Goal: Transaction & Acquisition: Purchase product/service

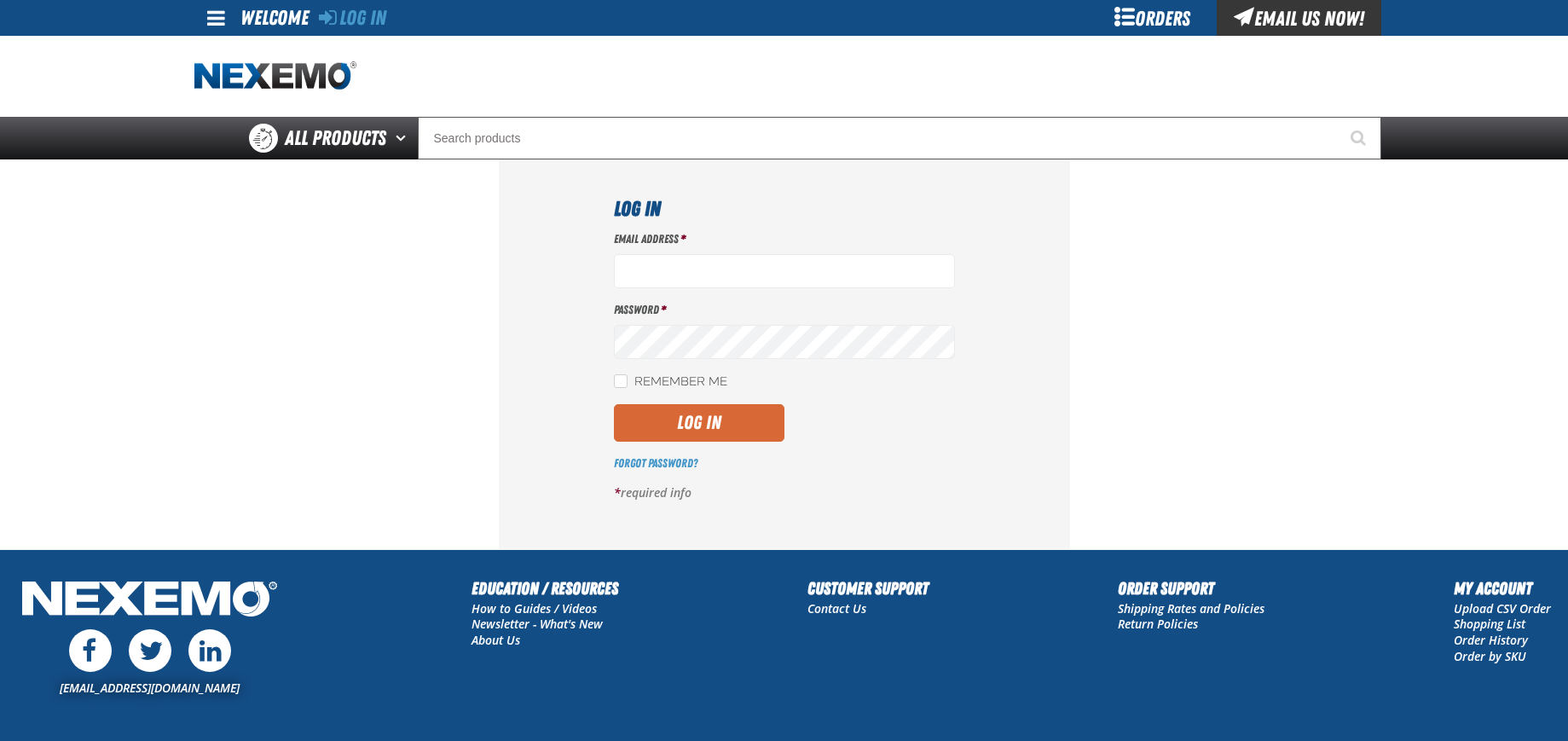
type input "[EMAIL_ADDRESS][DOMAIN_NAME]"
click at [726, 417] on button "Log In" at bounding box center [700, 423] width 171 height 38
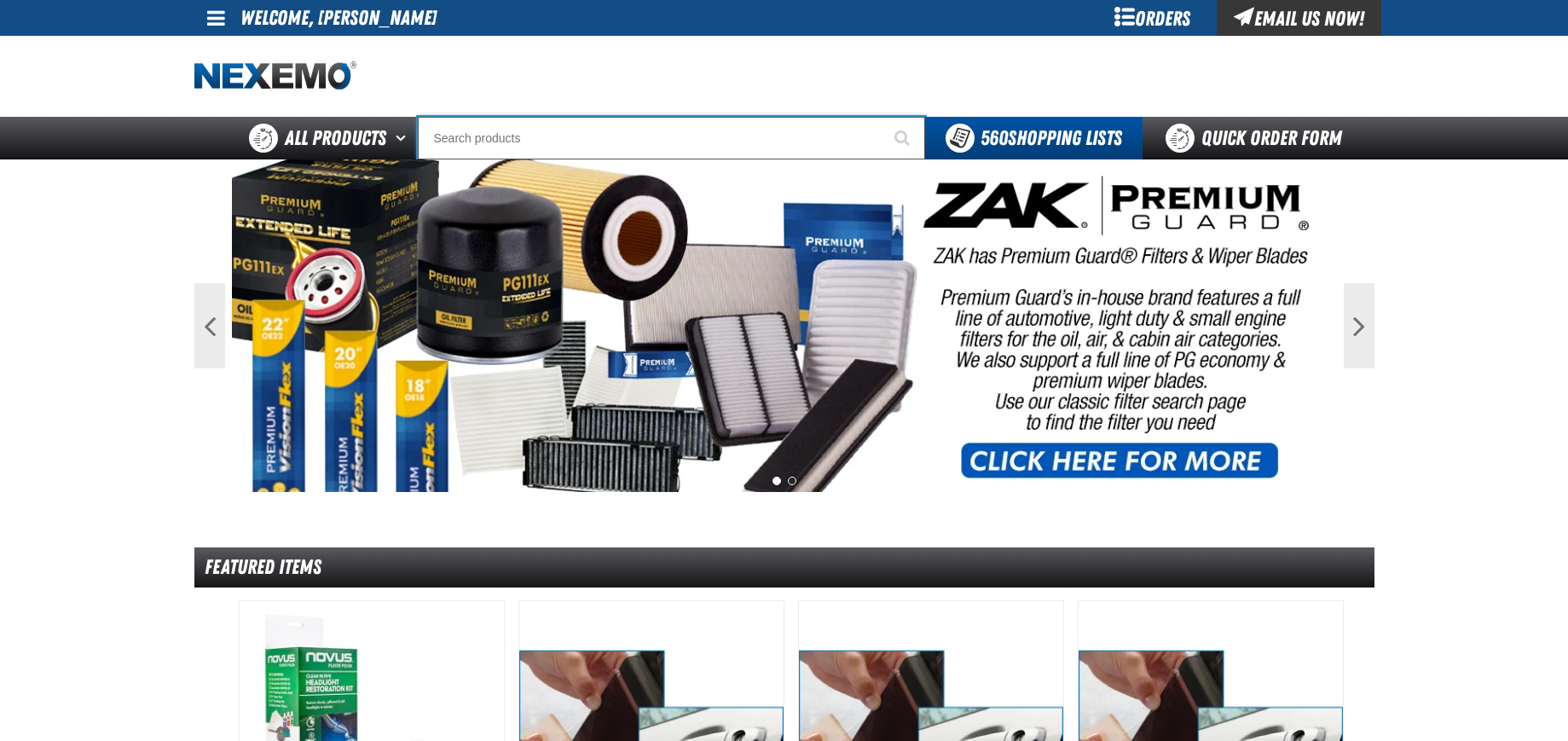
click at [618, 134] on input "Search" at bounding box center [671, 138] width 507 height 43
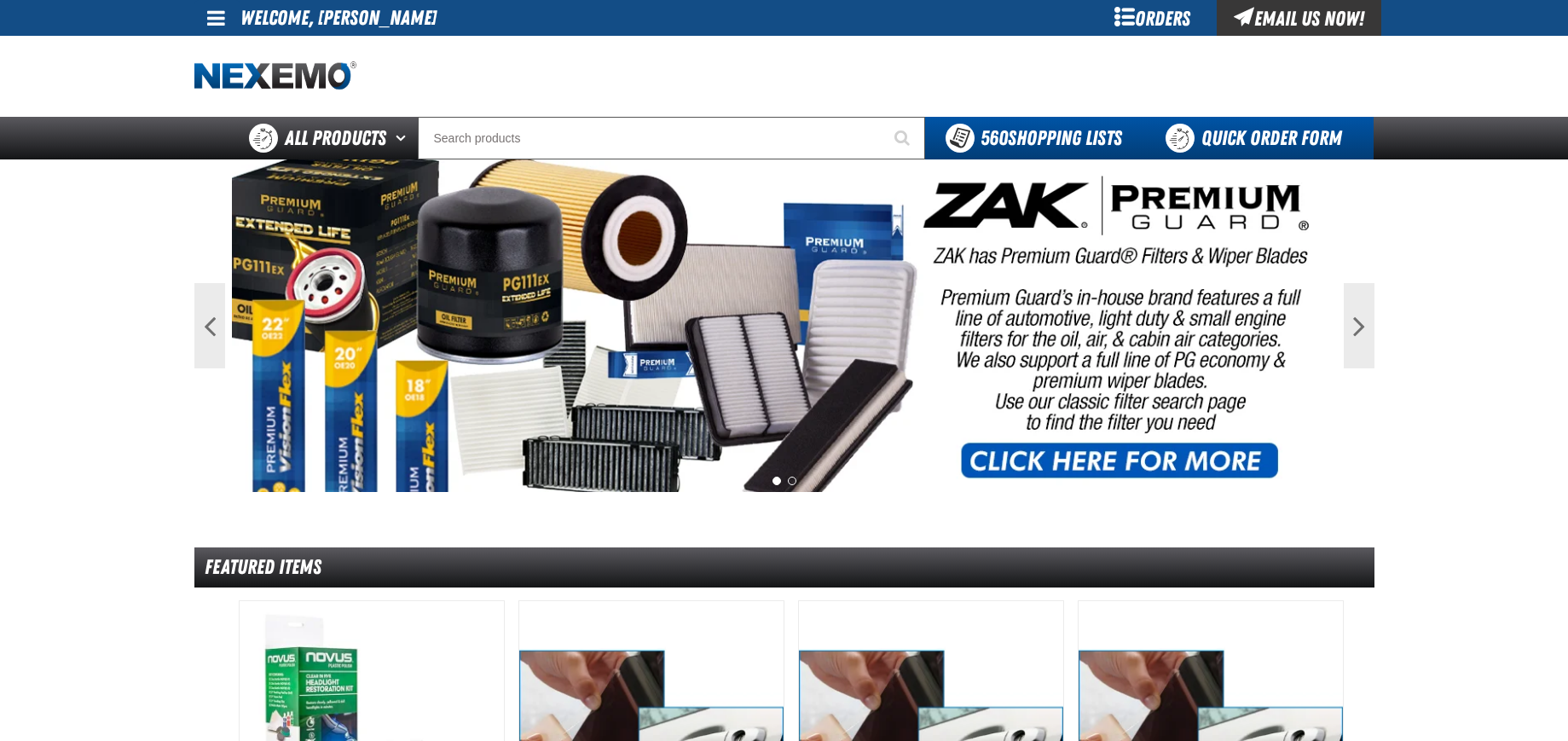
click at [1265, 129] on link "Quick Order Form" at bounding box center [1258, 138] width 232 height 43
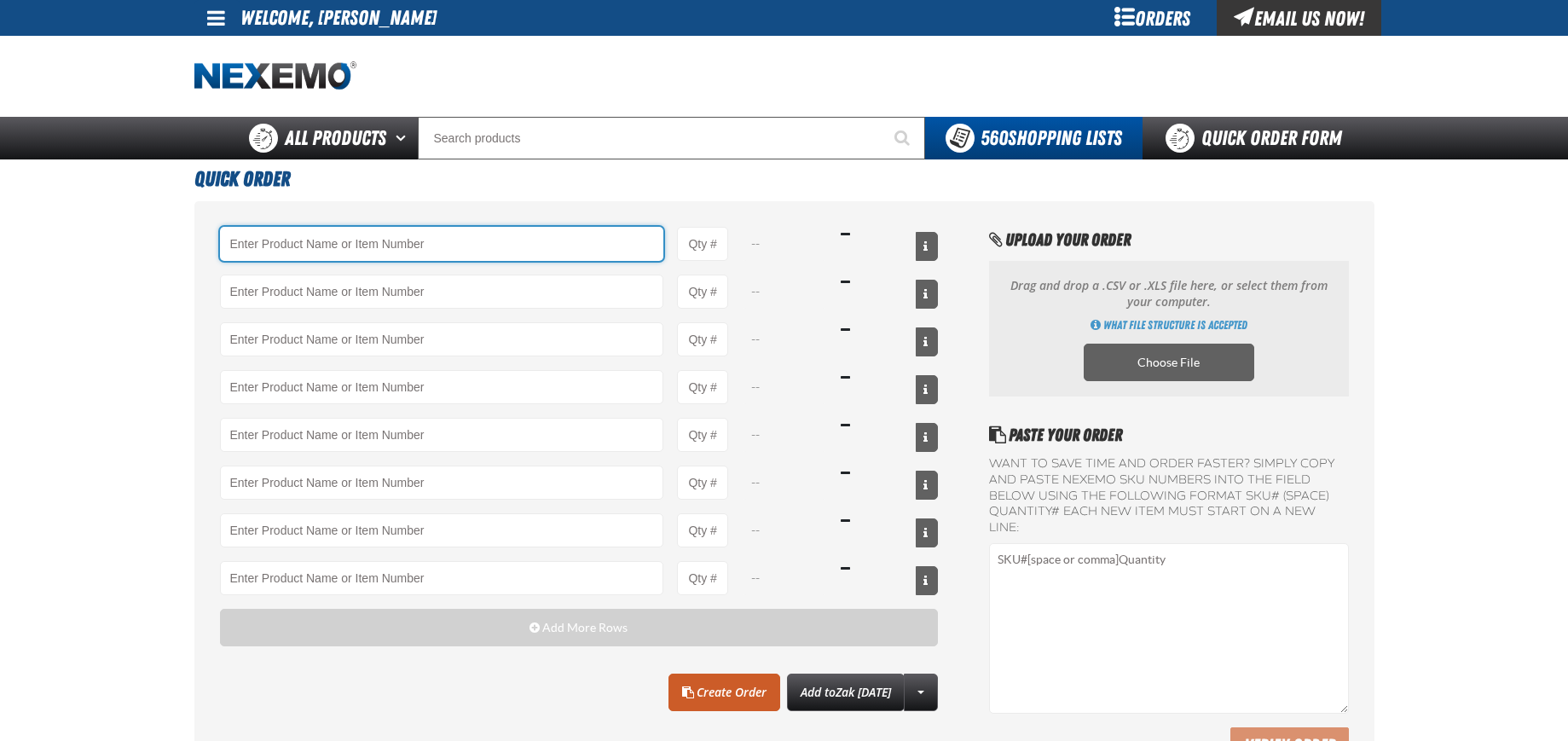
click at [315, 246] on input "Product" at bounding box center [441, 243] width 444 height 34
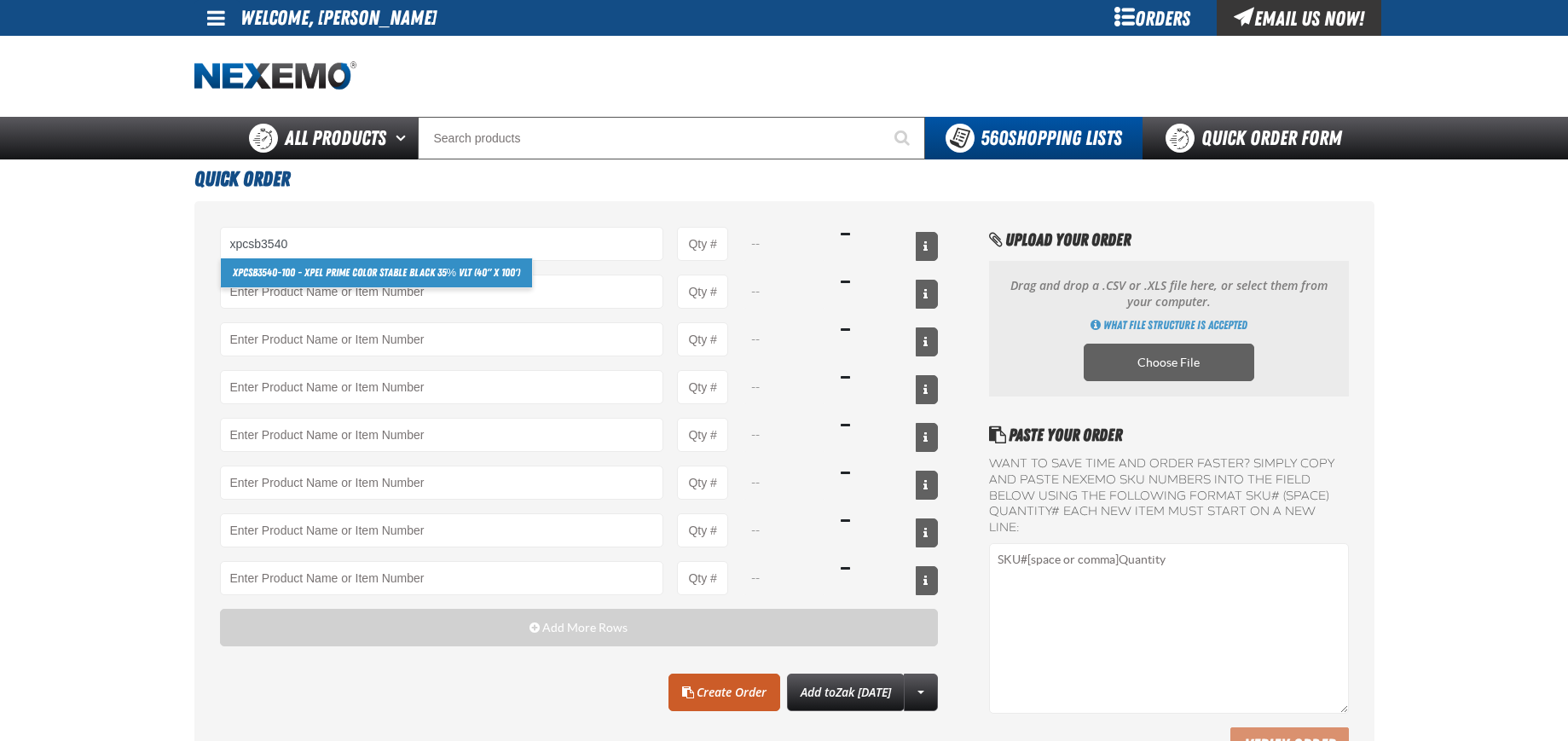
click at [369, 278] on link "XPCSB3540 -100 - XPEL PRIME Color Stable Black 35% VLT (40" x 100')" at bounding box center [377, 272] width 312 height 29
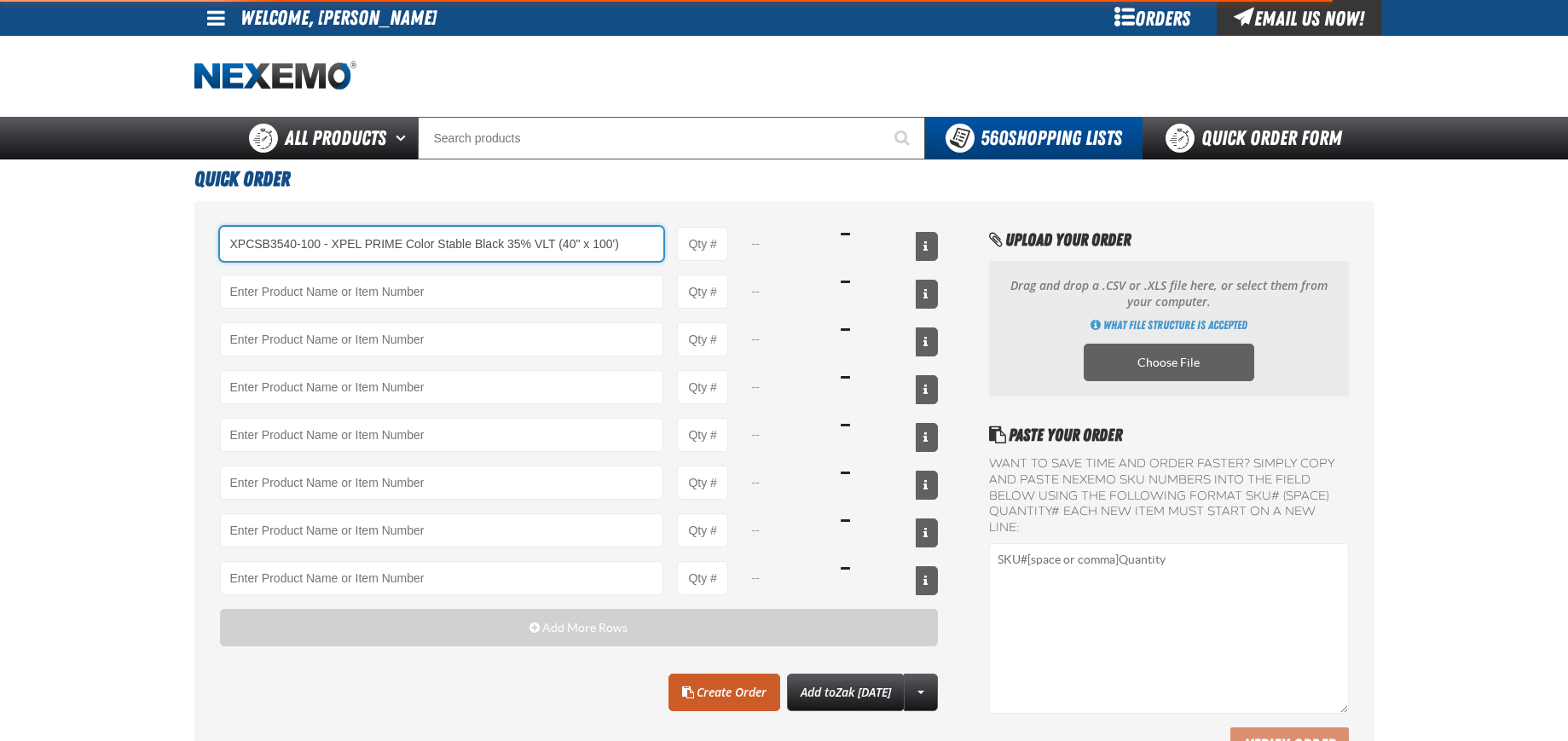
type input "XPCSB3540-100 - XPEL PRIME Color Stable Black 35% VLT (40&quot; x 100&#x27;)"
type input "1"
select select "roll"
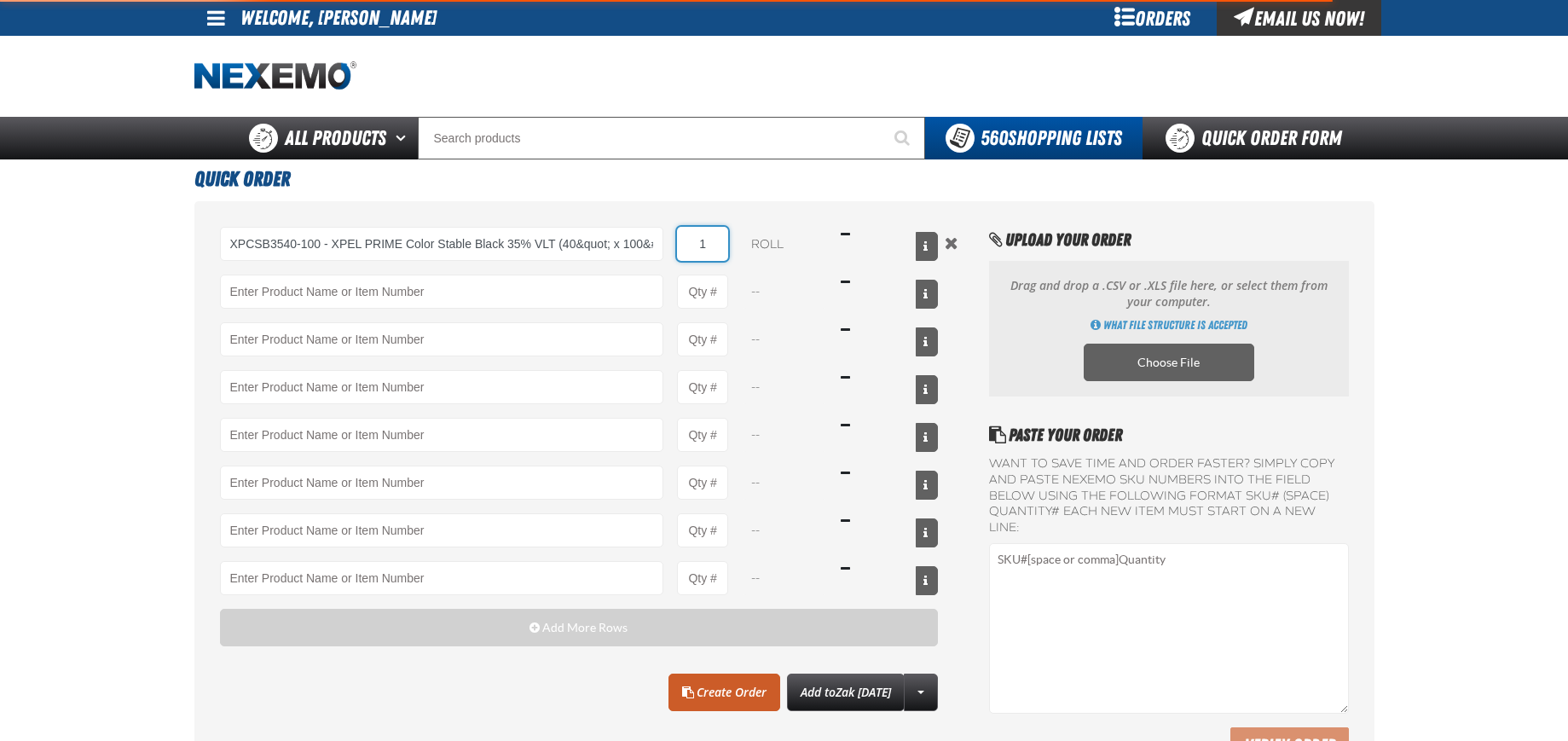
drag, startPoint x: 707, startPoint y: 236, endPoint x: 698, endPoint y: 236, distance: 9.0
click at [698, 236] on input "1" at bounding box center [702, 243] width 51 height 34
type input "XPCSB3540-100 - XPEL PRIME Color Stable Black 35% VLT (40&quot; x 100&#x27;)"
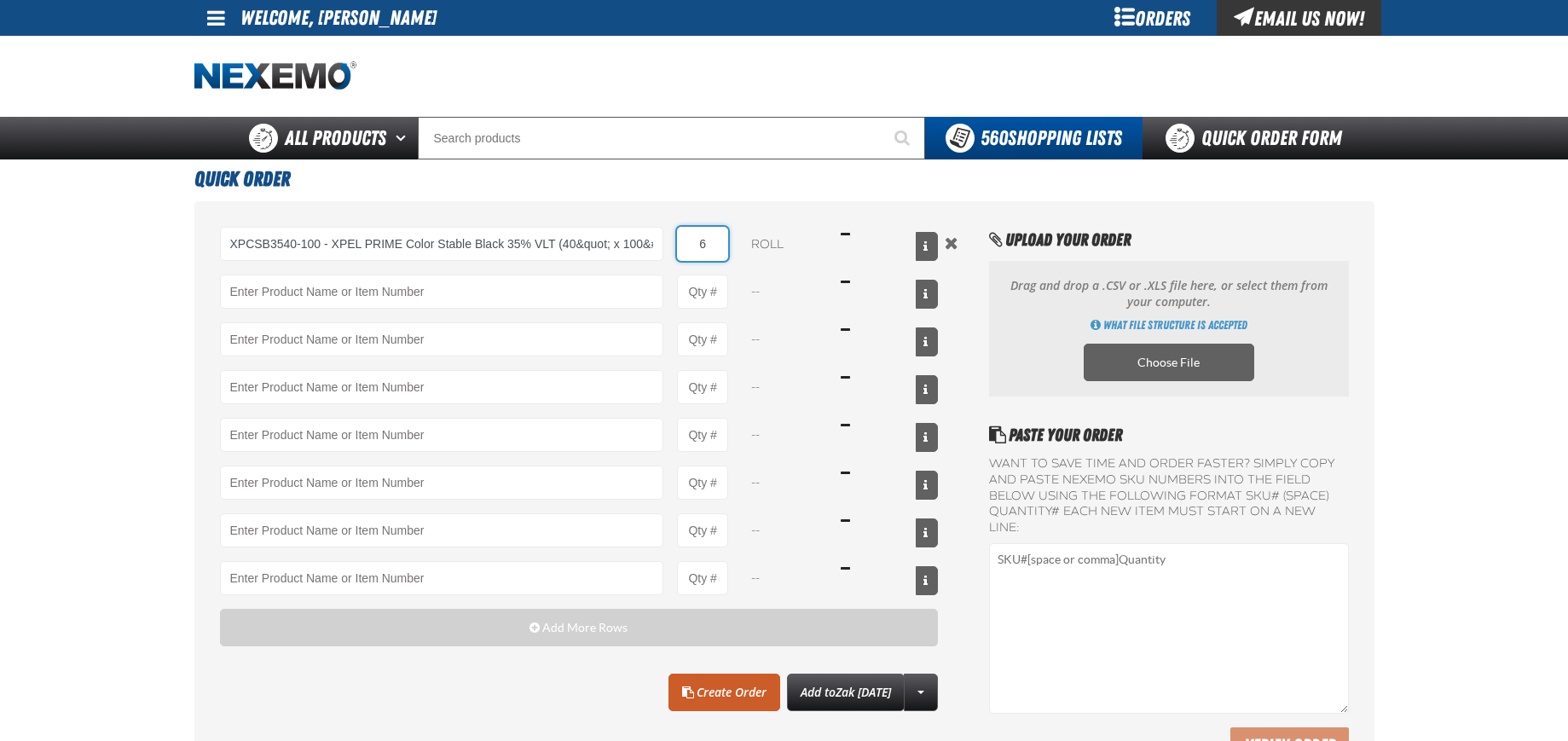
type input "6"
click at [546, 188] on h1 "Quick Order" at bounding box center [784, 176] width 1179 height 35
click at [678, 687] on link "Create Order" at bounding box center [724, 692] width 111 height 38
click at [687, 699] on link "Create Order" at bounding box center [724, 692] width 111 height 38
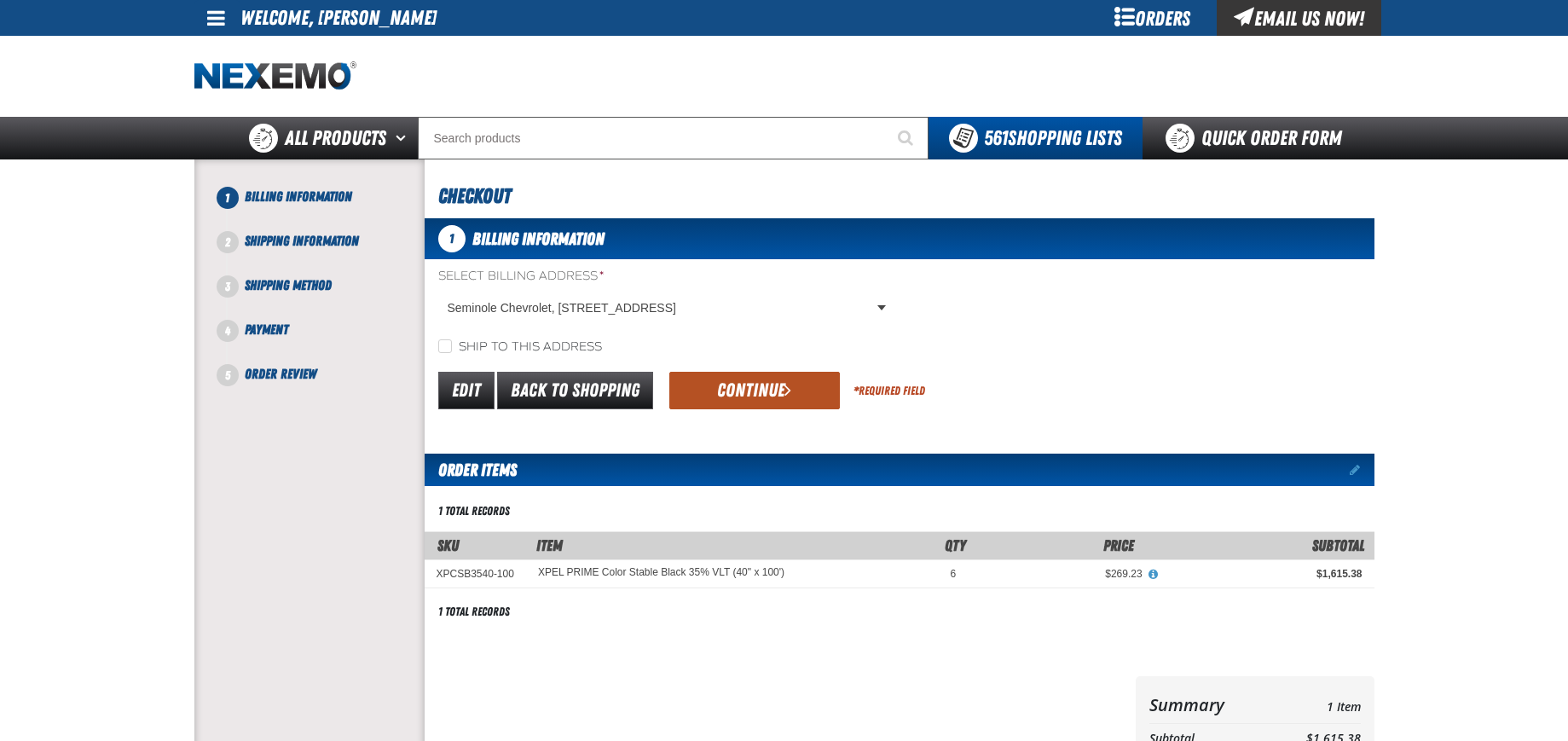
click at [741, 400] on button "Continue" at bounding box center [755, 390] width 171 height 38
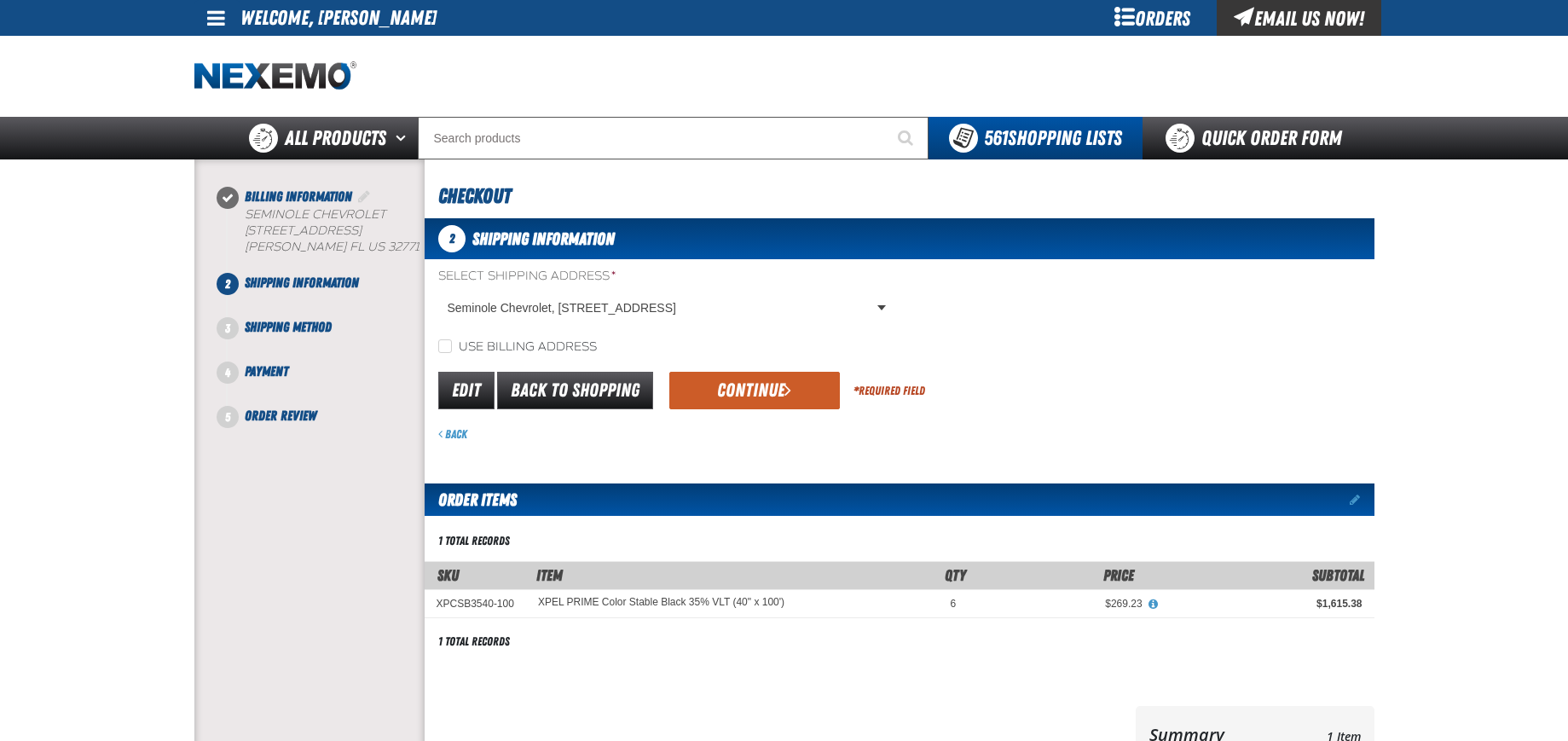
click at [741, 400] on button "Continue" at bounding box center [755, 390] width 171 height 38
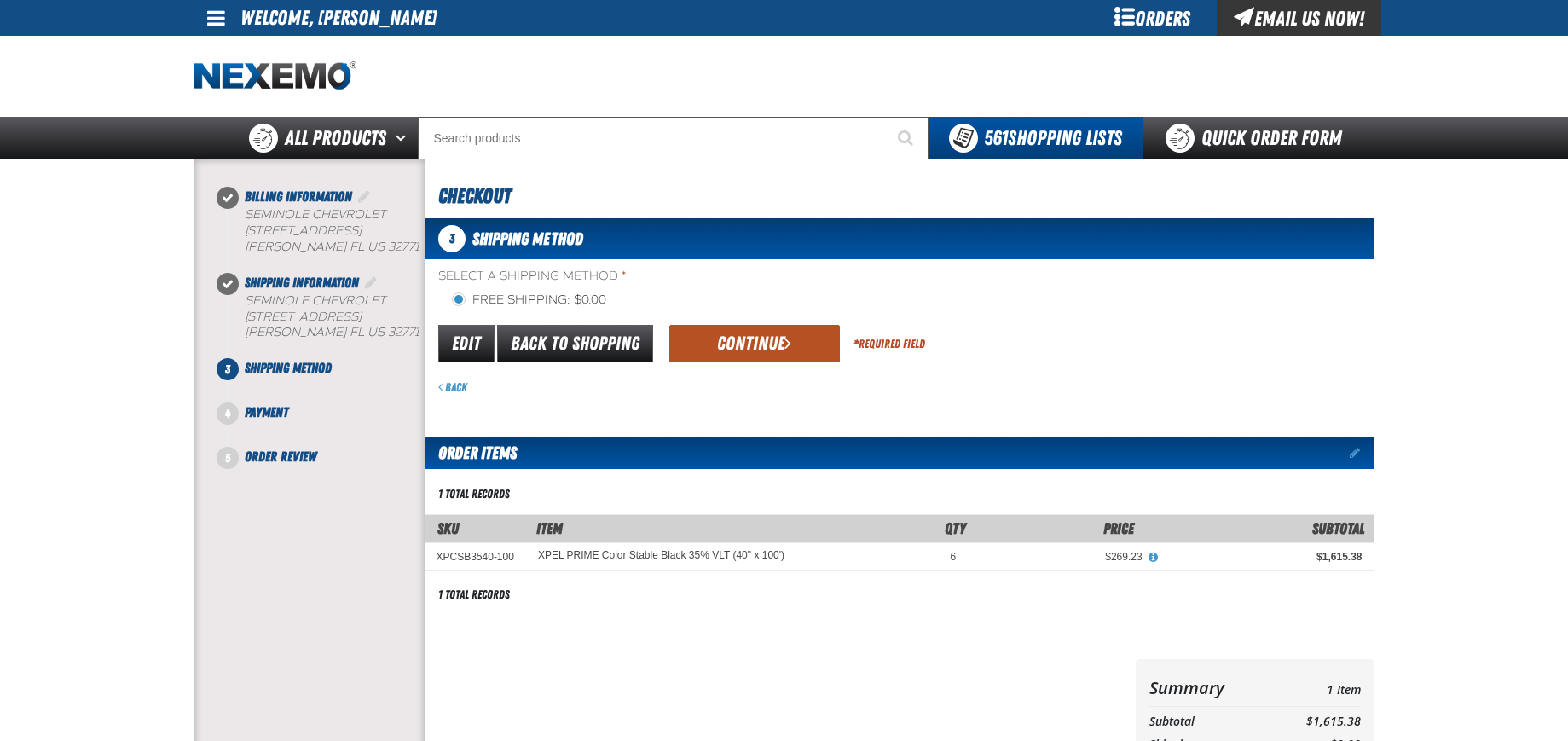
click at [750, 348] on button "Continue" at bounding box center [755, 344] width 171 height 38
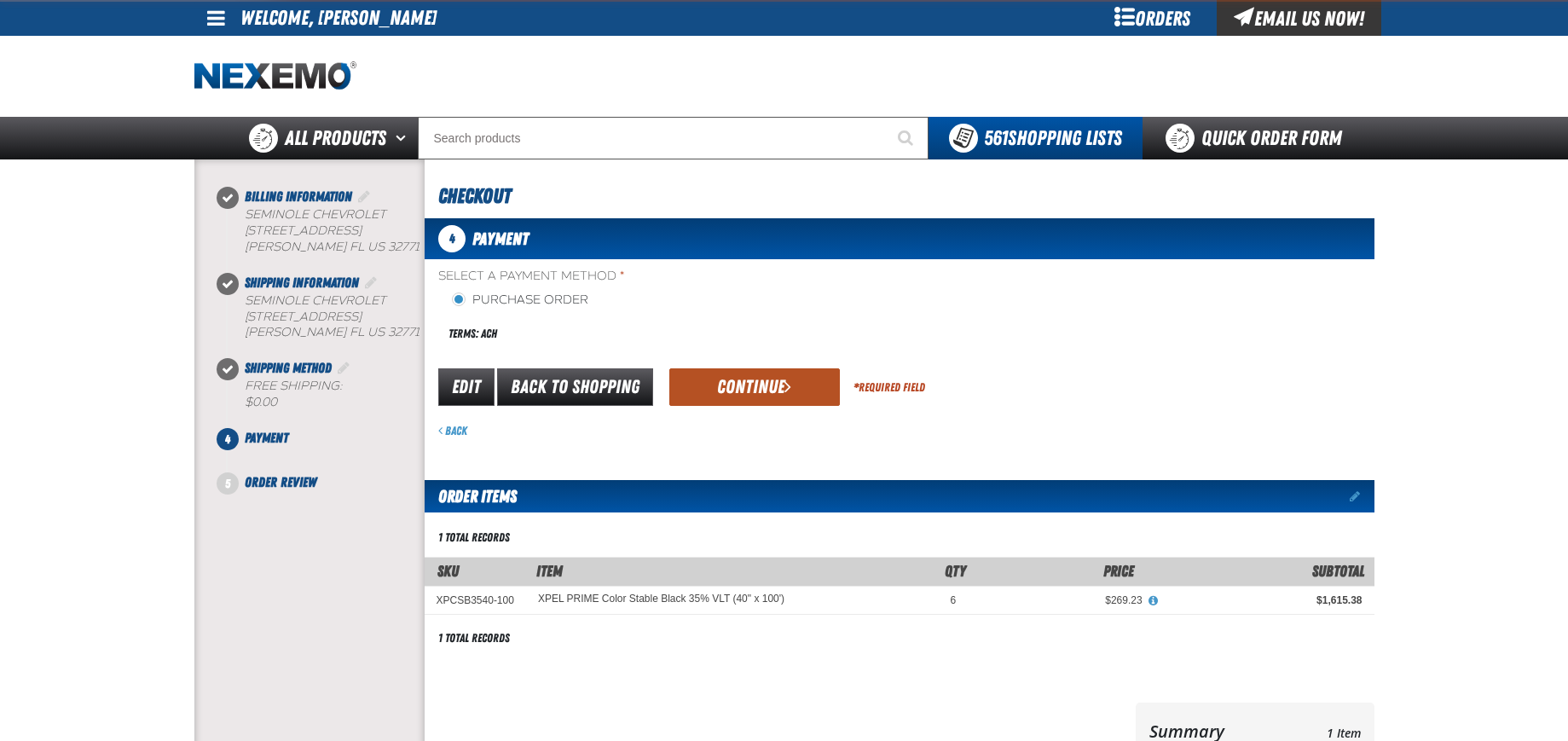
click at [748, 387] on button "Continue" at bounding box center [755, 387] width 171 height 38
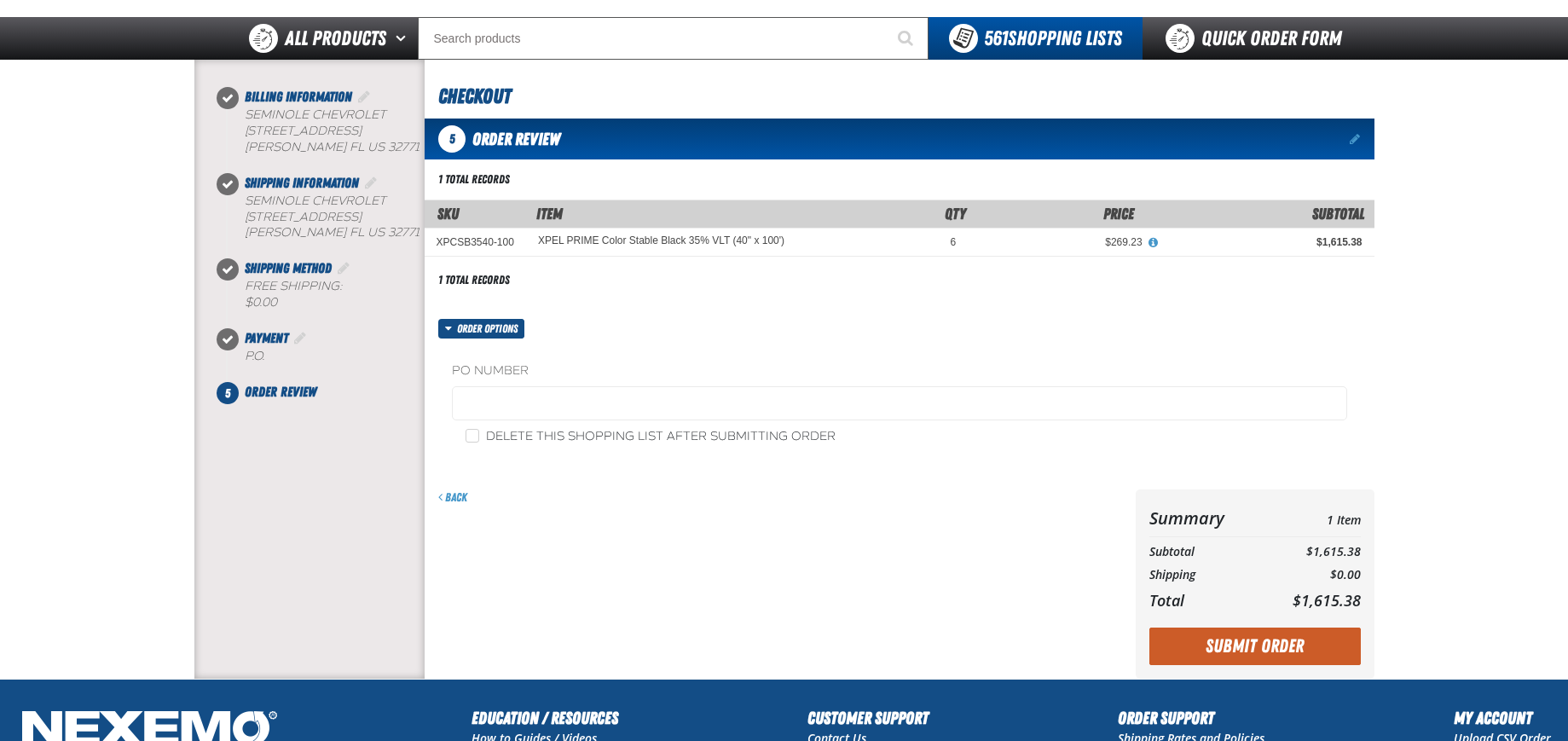
scroll to position [321, 0]
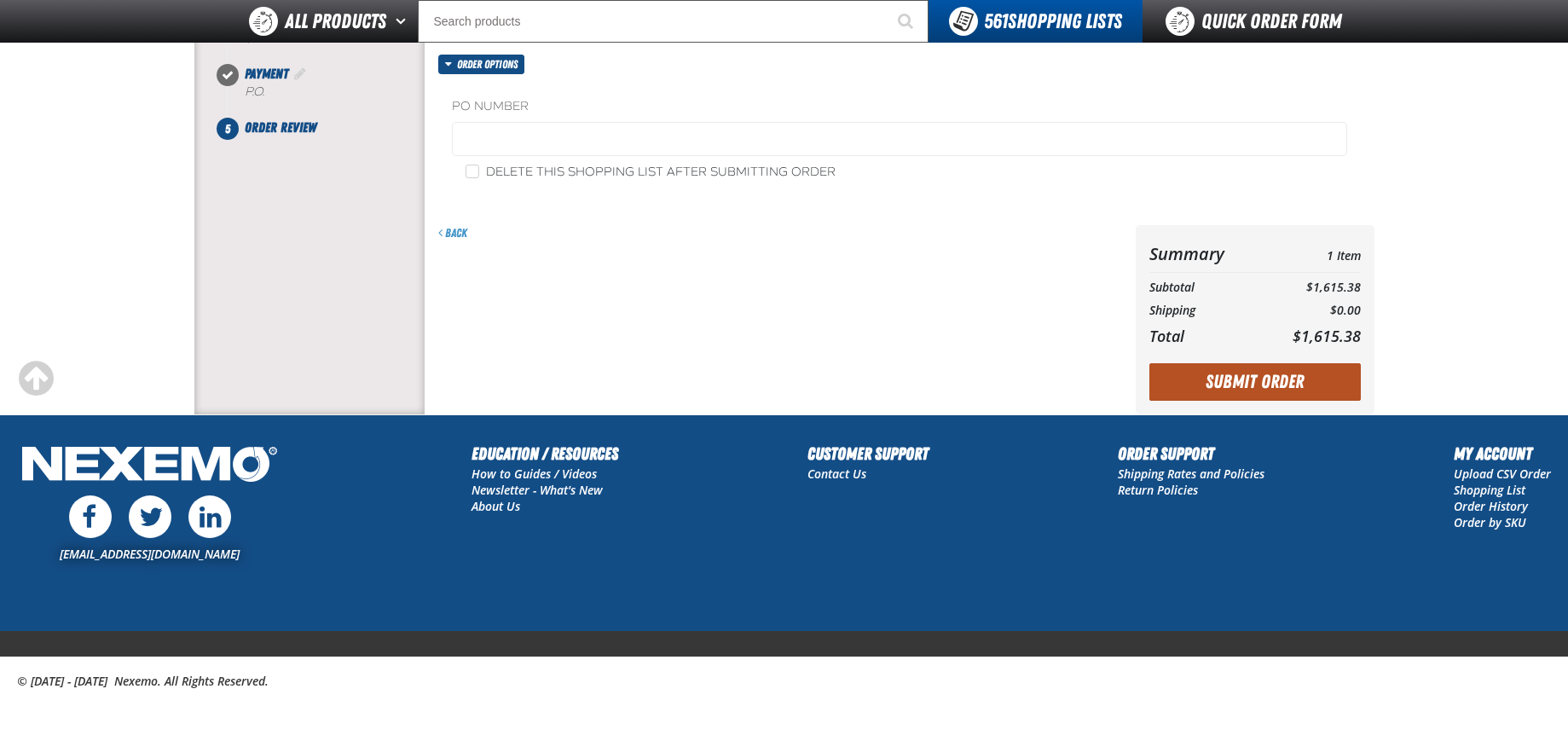
click at [1239, 389] on button "Submit Order" at bounding box center [1255, 381] width 212 height 38
